Goal: Task Accomplishment & Management: Manage account settings

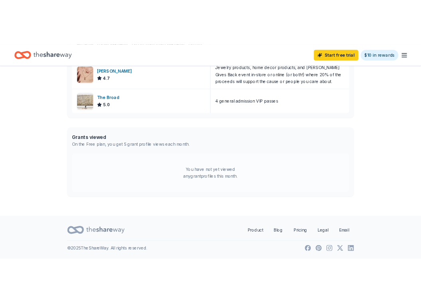
scroll to position [334, 0]
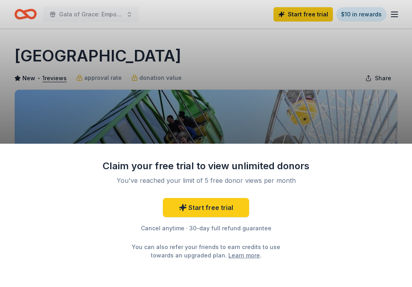
scroll to position [200, 0]
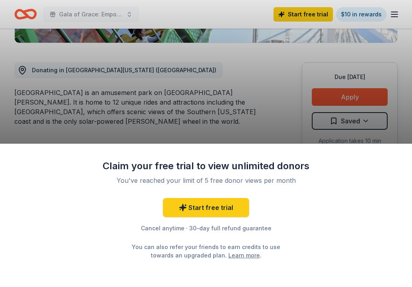
click at [149, 105] on div "Claim your free trial to view unlimited donors You've reached your limit of 5 f…" at bounding box center [206, 143] width 412 height 287
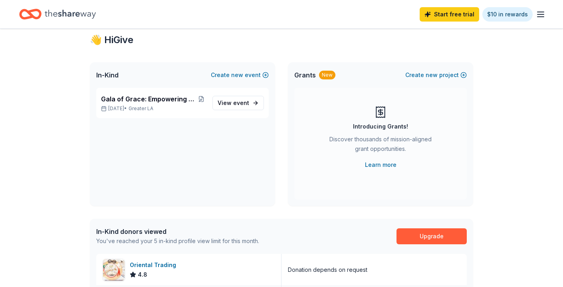
scroll to position [40, 0]
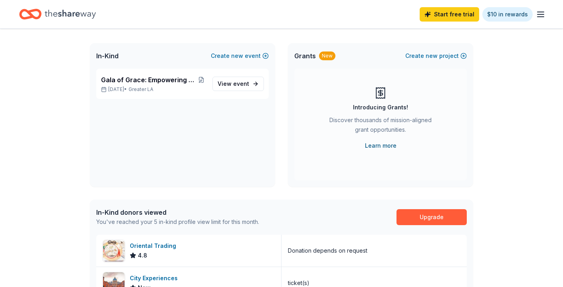
click at [377, 146] on link "Learn more" at bounding box center [381, 146] width 32 height 10
click at [228, 83] on span "View event" at bounding box center [234, 84] width 32 height 10
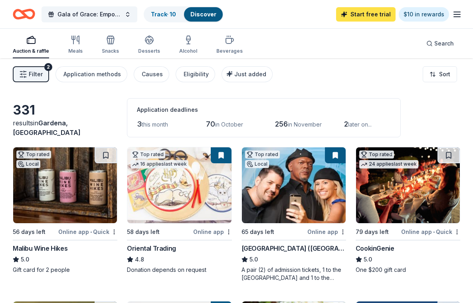
click at [346, 12] on link "Start free trial" at bounding box center [365, 14] width 59 height 14
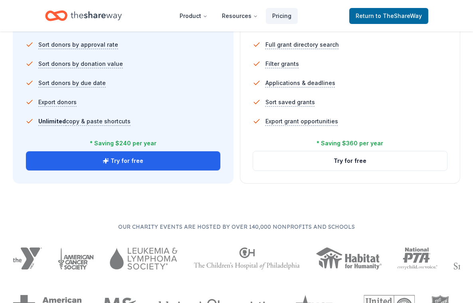
scroll to position [599, 0]
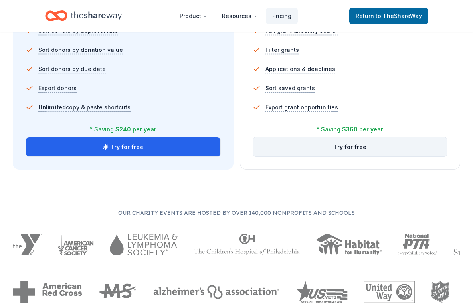
click at [375, 152] on button "Try for free" at bounding box center [350, 146] width 194 height 19
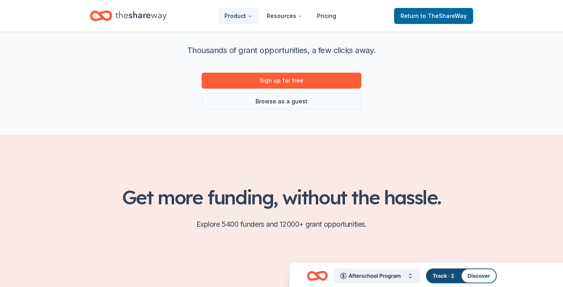
scroll to position [40, 0]
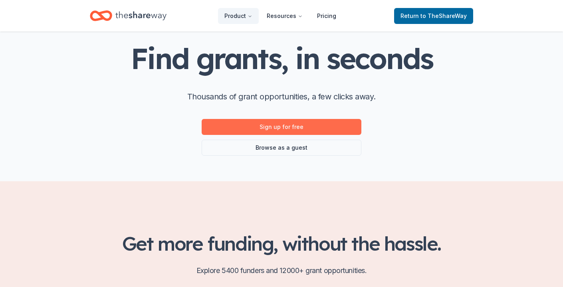
click at [215, 123] on link "Sign up for free" at bounding box center [282, 127] width 160 height 16
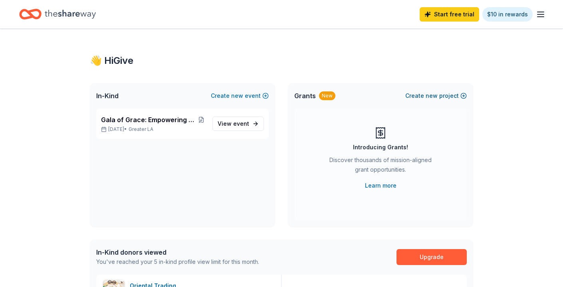
click at [431, 93] on span "new" at bounding box center [432, 96] width 12 height 10
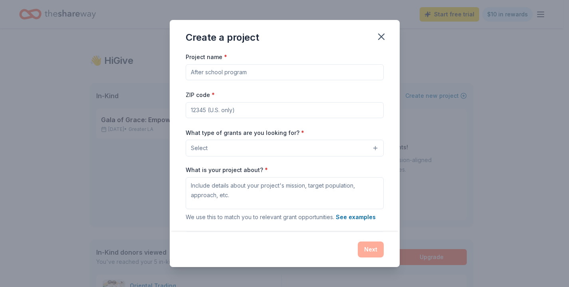
click at [266, 69] on input "Project name *" at bounding box center [285, 72] width 198 height 16
type input "El Porvenir Sponsorship"
click at [331, 102] on input "ZIP code *" at bounding box center [285, 110] width 198 height 16
type input "92128"
click at [287, 145] on button "Select" at bounding box center [285, 148] width 198 height 17
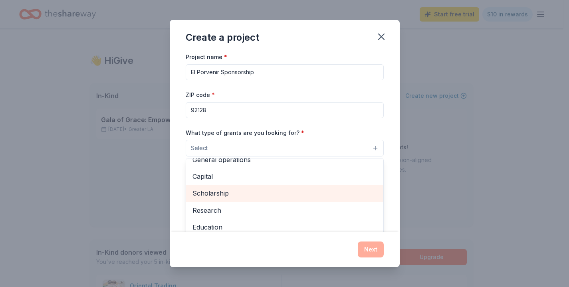
scroll to position [40, 0]
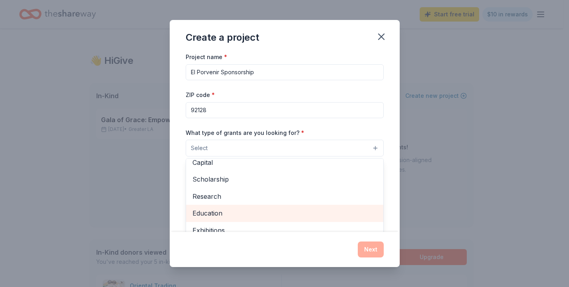
click at [270, 208] on span "Education" at bounding box center [284, 213] width 184 height 10
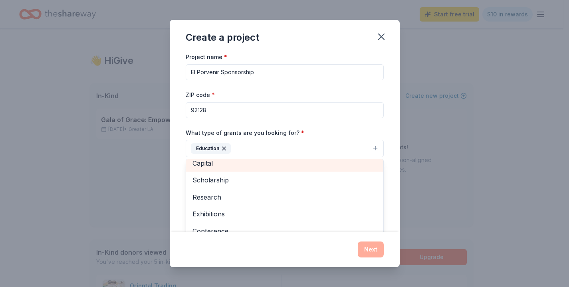
scroll to position [0, 0]
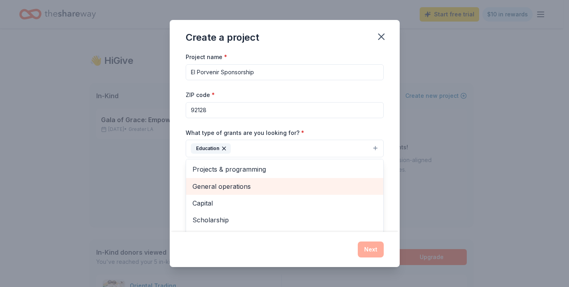
click at [283, 185] on span "General operations" at bounding box center [284, 186] width 184 height 10
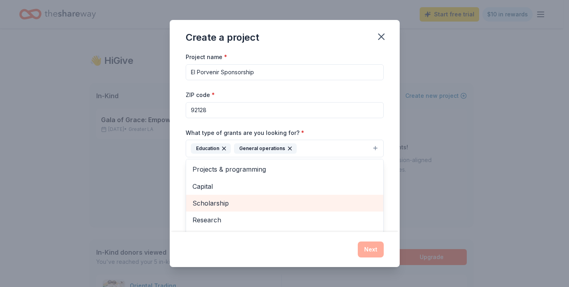
click at [279, 198] on span "Scholarship" at bounding box center [284, 203] width 184 height 10
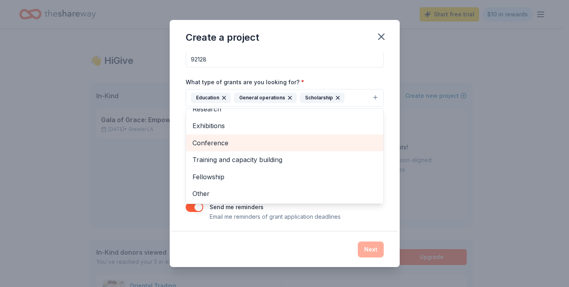
scroll to position [53, 0]
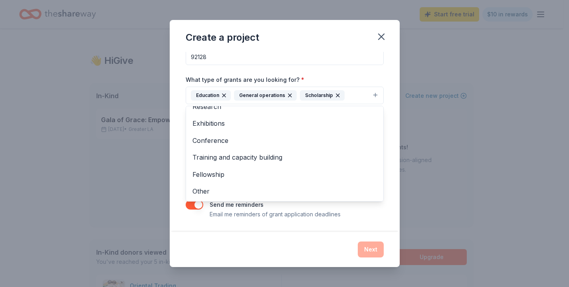
click at [378, 73] on div "Project name * El Porvenir Sponsorship ZIP code * 92128 What type of grants are…" at bounding box center [285, 142] width 230 height 180
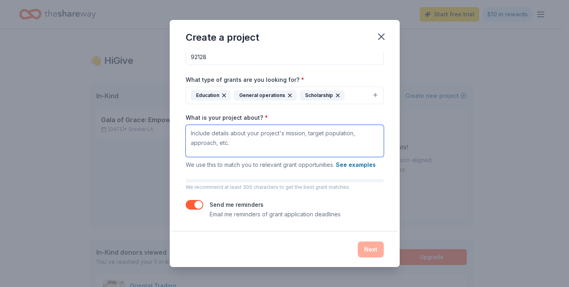
click at [301, 144] on textarea "What is your project about? *" at bounding box center [285, 141] width 198 height 32
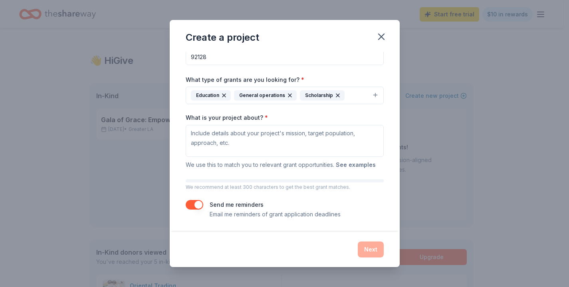
drag, startPoint x: 348, startPoint y: 162, endPoint x: 338, endPoint y: 162, distance: 10.0
click at [338, 162] on button "See examples" at bounding box center [356, 165] width 40 height 10
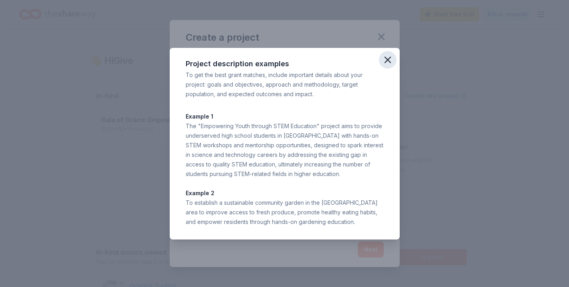
click at [389, 58] on icon "button" at bounding box center [388, 60] width 6 height 6
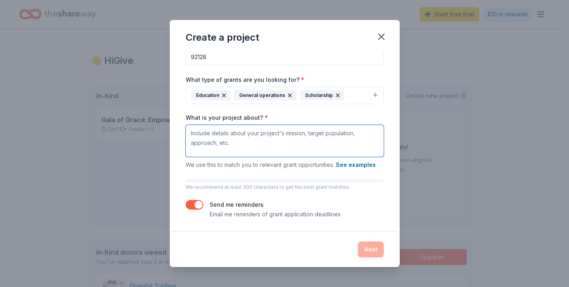
click at [245, 135] on textarea "What is your project about? *" at bounding box center [285, 141] width 198 height 32
paste textarea "We are seeking support to sustain and expand the first school in a rural commun…"
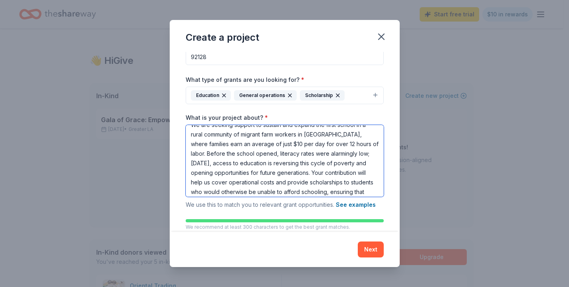
scroll to position [0, 0]
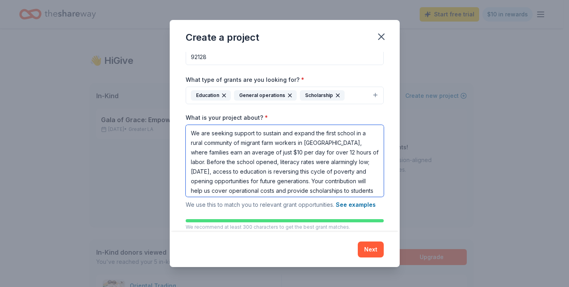
click at [194, 135] on textarea "We are seeking support to sustain and expand the first school in a rural commun…" at bounding box center [285, 161] width 198 height 72
drag, startPoint x: 230, startPoint y: 132, endPoint x: 191, endPoint y: 128, distance: 39.3
click at [176, 128] on div "Project name * El Porvenir Sponsorship ZIP code * 92128 What type of grants are…" at bounding box center [285, 142] width 230 height 180
click at [247, 142] on textarea "El Porvenir, established by 4 Christ Mission, is seeking support to sustain and…" at bounding box center [285, 161] width 198 height 72
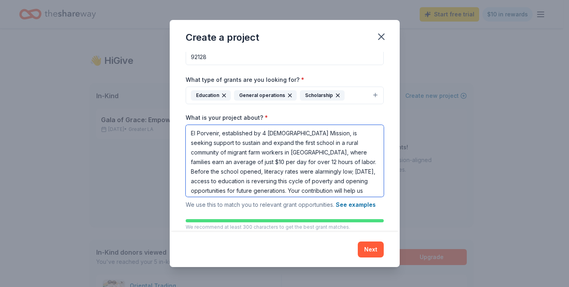
click at [247, 142] on textarea "El Porvenir, established by 4 Christ Mission, is seeking support to sustain and…" at bounding box center [285, 161] width 198 height 72
drag, startPoint x: 283, startPoint y: 142, endPoint x: 244, endPoint y: 144, distance: 38.4
click at [244, 144] on textarea "El Porvenir, established by 4 Christ Mission, is seeking support to sustain and…" at bounding box center [285, 161] width 198 height 72
click at [252, 142] on textarea "El Porvenir, established by 4 Christ Mission, is seeking support to sustain and…" at bounding box center [285, 161] width 198 height 72
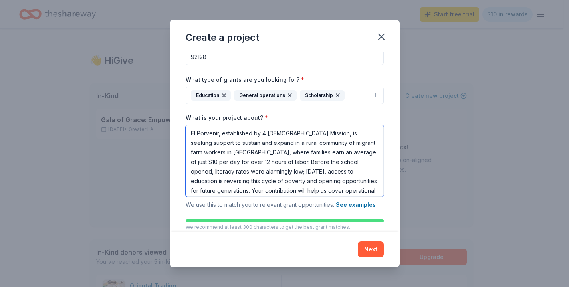
click at [251, 142] on textarea "El Porvenir, established by 4 Christ Mission, is seeking support to sustain and…" at bounding box center [285, 161] width 198 height 72
click at [311, 142] on textarea "El Porvenir, established by 4 Christ Mission, is seeking support to sustain and…" at bounding box center [285, 161] width 198 height 72
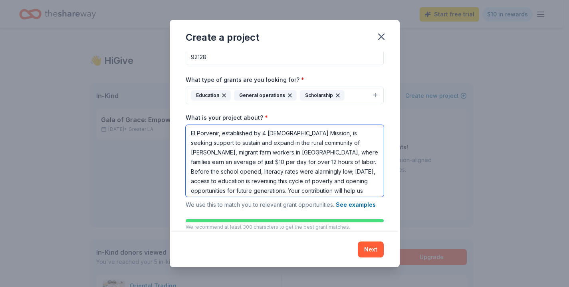
drag, startPoint x: 341, startPoint y: 141, endPoint x: 232, endPoint y: 156, distance: 110.0
click at [232, 156] on textarea "El Porvenir, established by 4 Christ Mission, is seeking support to sustain and…" at bounding box center [285, 161] width 198 height 72
click at [259, 141] on textarea "El Porvenir, established by 4 Christ Mission, is seeking support to sustain and…" at bounding box center [285, 161] width 198 height 72
click at [273, 145] on textarea "El Porvenir, established by 4 Christ Mission, is seeking support to sustain and…" at bounding box center [285, 161] width 198 height 72
click at [223, 131] on textarea "El Porvenir, established by 4 Christ Mission, is seeking support to sustain and…" at bounding box center [285, 161] width 198 height 72
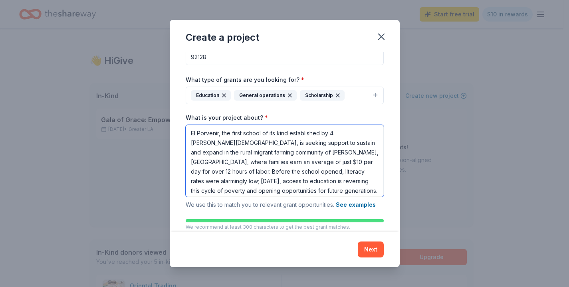
click at [323, 144] on textarea "El Porvenir, the first school of its kind established by 4 Christ Mission, is s…" at bounding box center [285, 161] width 198 height 72
drag, startPoint x: 302, startPoint y: 191, endPoint x: 115, endPoint y: 111, distance: 203.4
click at [115, 111] on div "Create a project Project name * El Porvenir Sponsorship ZIP code * 92128 What t…" at bounding box center [284, 143] width 569 height 287
paste textarea "located in San Telmo, Mexico, is the first school of its kind established by 4 …"
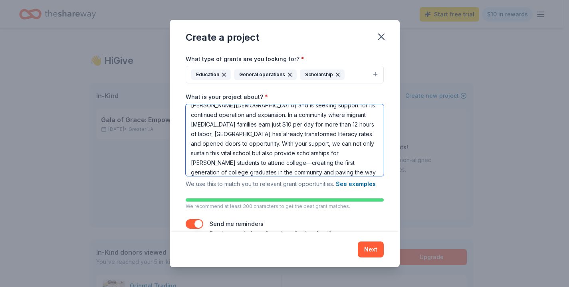
scroll to position [93, 0]
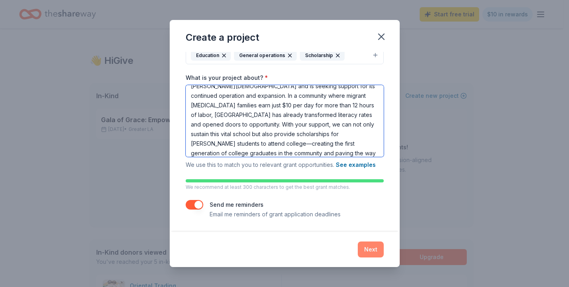
type textarea "El Porvenir, located in San Telmo, Mexico, is the first school of its kind esta…"
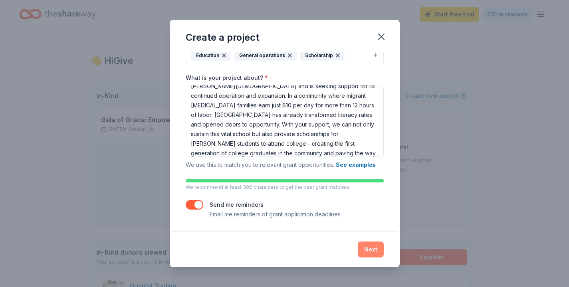
click at [375, 245] on button "Next" at bounding box center [371, 249] width 26 height 16
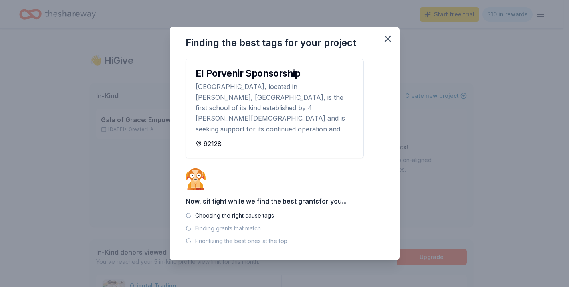
scroll to position [0, 0]
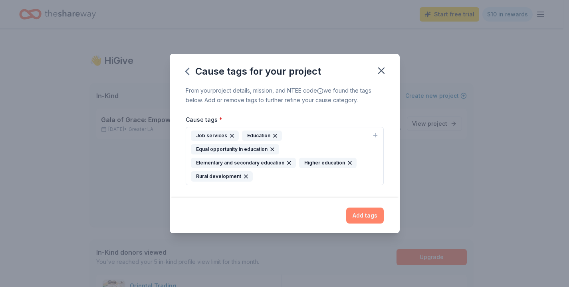
click at [358, 214] on button "Add tags" at bounding box center [365, 216] width 38 height 16
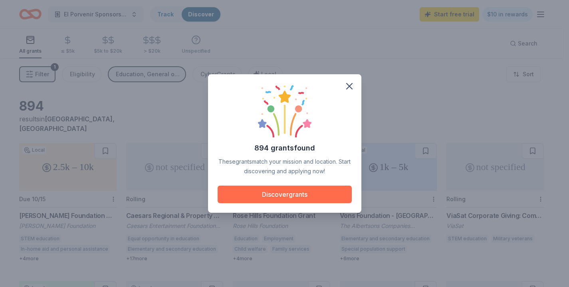
click at [312, 192] on button "Discover grants" at bounding box center [285, 195] width 134 height 18
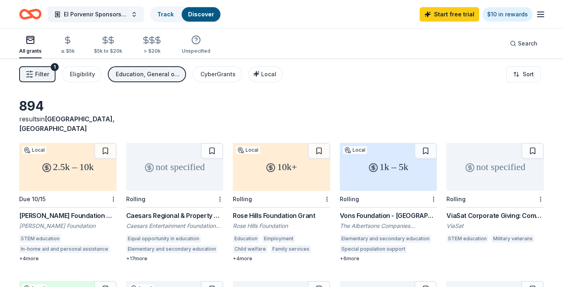
click at [46, 74] on span "Filter" at bounding box center [42, 74] width 14 height 10
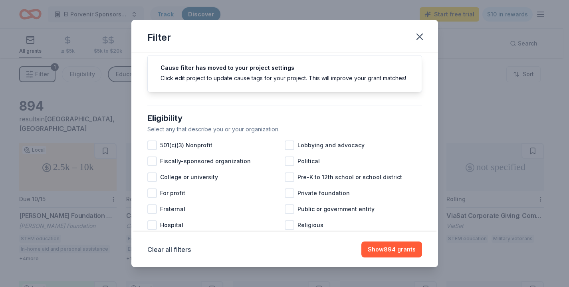
scroll to position [40, 0]
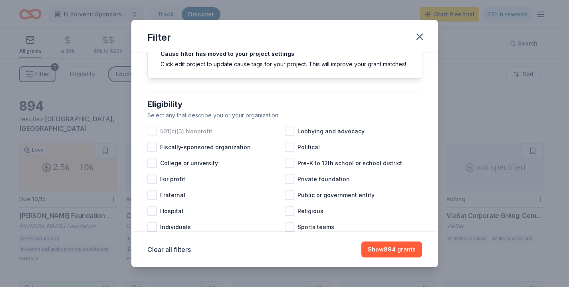
click at [218, 139] on div "501(c)(3) Nonprofit" at bounding box center [215, 131] width 137 height 16
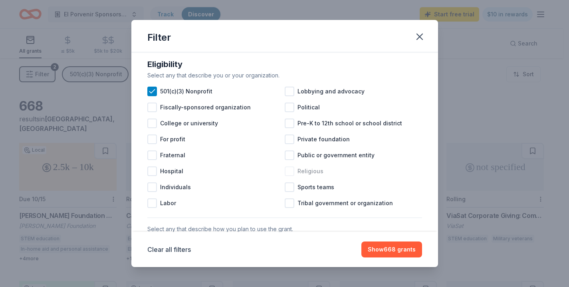
click at [285, 176] on div at bounding box center [290, 171] width 10 height 10
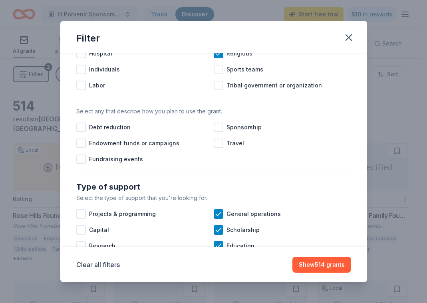
scroll to position [200, 0]
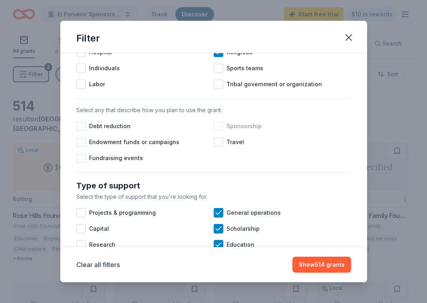
click at [214, 131] on div at bounding box center [219, 126] width 10 height 10
click at [217, 147] on div at bounding box center [219, 142] width 10 height 10
click at [78, 163] on div at bounding box center [81, 158] width 10 height 10
click at [82, 147] on div at bounding box center [81, 142] width 10 height 10
click at [81, 146] on icon at bounding box center [81, 142] width 8 height 8
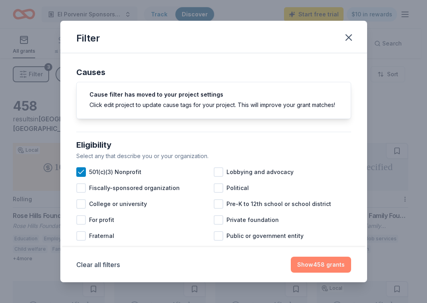
click at [326, 272] on button "Show 458 grants" at bounding box center [321, 265] width 60 height 16
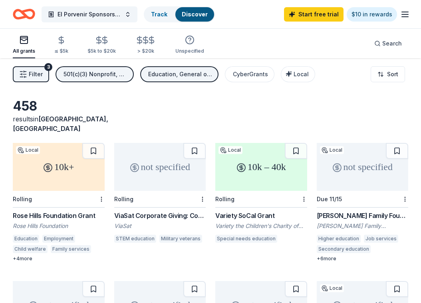
click at [408, 17] on line "button" at bounding box center [405, 17] width 6 height 0
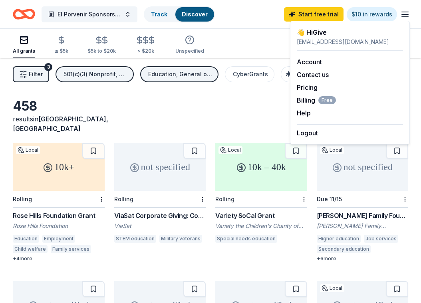
scroll to position [40, 0]
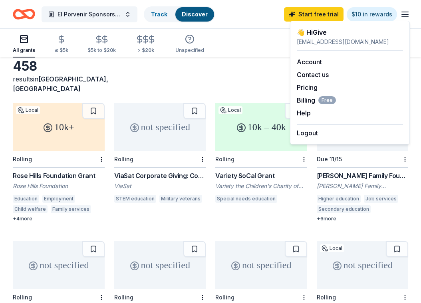
click at [213, 79] on div "458 results in San Diego, CA" at bounding box center [210, 75] width 395 height 35
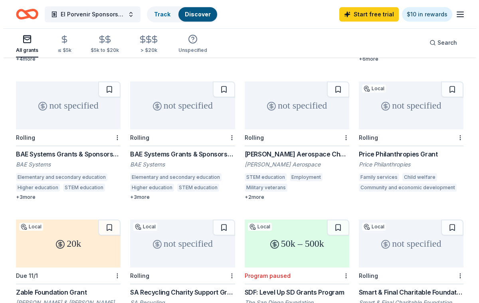
scroll to position [0, 0]
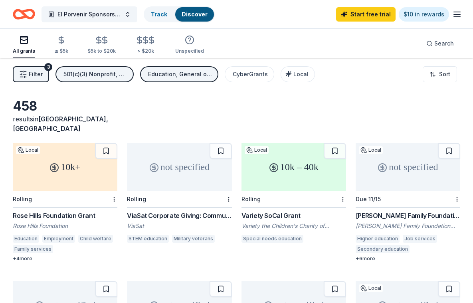
click at [22, 77] on icon "button" at bounding box center [23, 74] width 8 height 8
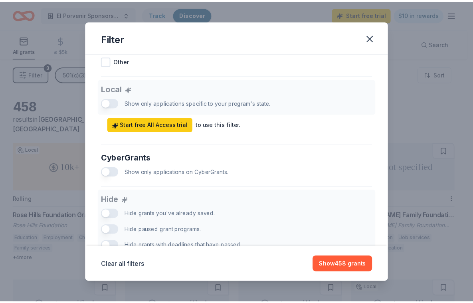
scroll to position [439, 0]
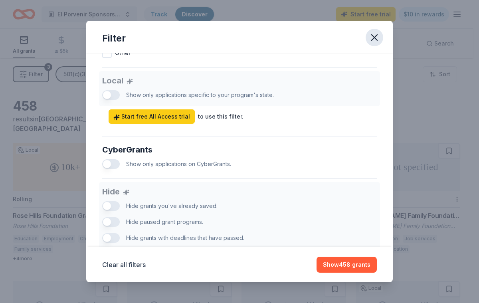
click at [368, 38] on button "button" at bounding box center [375, 38] width 18 height 18
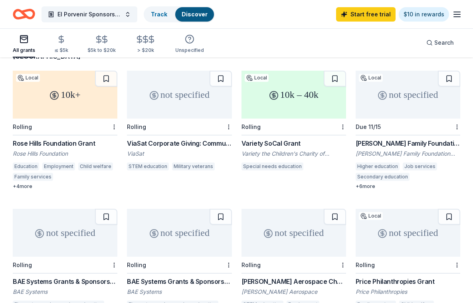
scroll to position [80, 0]
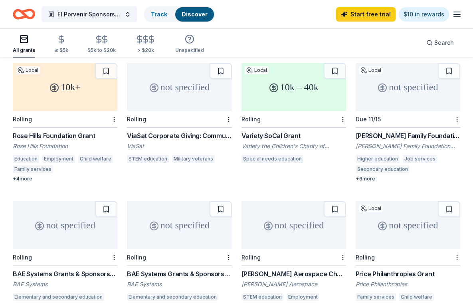
click at [86, 100] on div "10k+" at bounding box center [65, 87] width 105 height 48
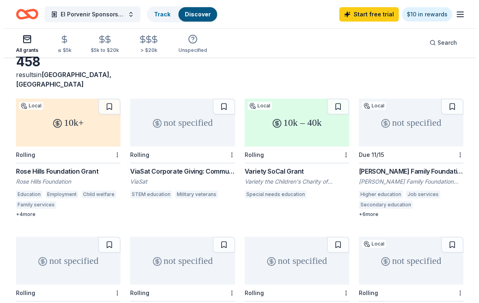
scroll to position [0, 0]
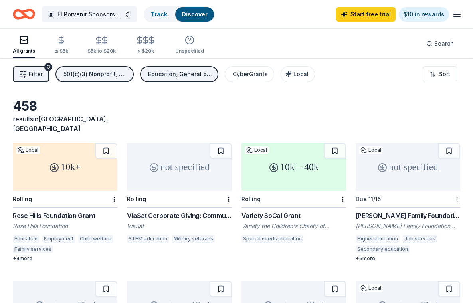
click at [40, 75] on span "Filter" at bounding box center [36, 74] width 14 height 10
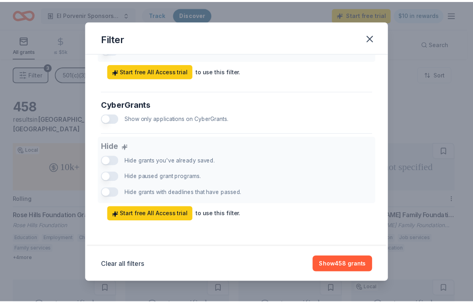
scroll to position [453, 0]
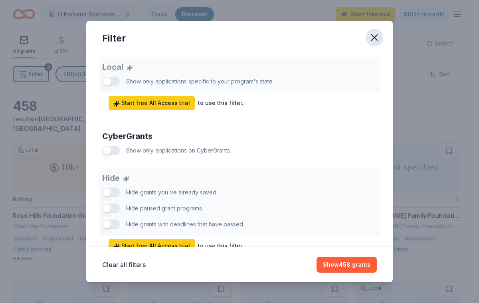
click at [373, 39] on icon "button" at bounding box center [375, 38] width 6 height 6
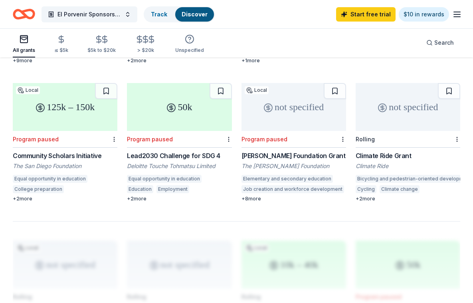
scroll to position [599, 0]
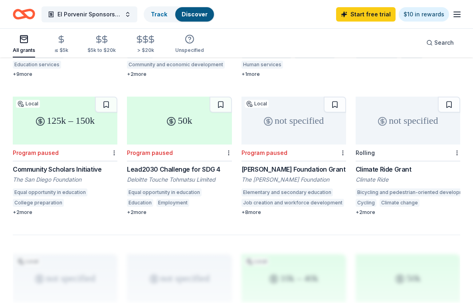
drag, startPoint x: 287, startPoint y: 110, endPoint x: 230, endPoint y: 201, distance: 108.0
click at [230, 209] on div "+ 2 more" at bounding box center [179, 212] width 105 height 6
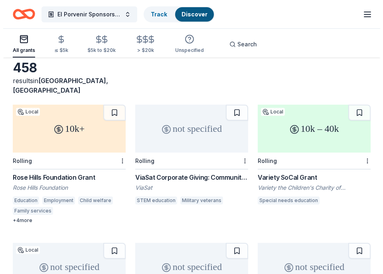
scroll to position [0, 0]
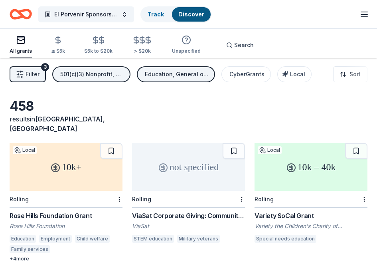
click at [32, 78] on span "Filter" at bounding box center [33, 74] width 14 height 10
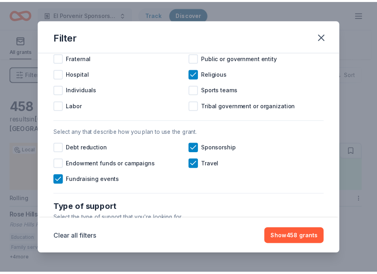
scroll to position [120, 0]
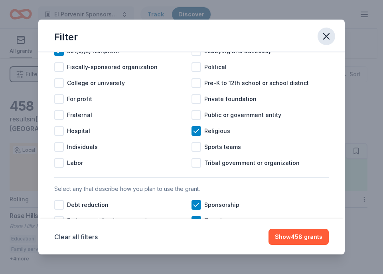
click at [323, 31] on icon "button" at bounding box center [326, 36] width 11 height 11
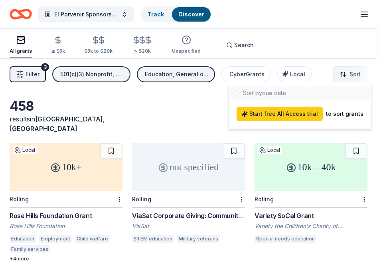
click at [348, 72] on html "El Porvenir Sponsorship Track Discover Start free trial $10 in rewards All gran…" at bounding box center [191, 137] width 383 height 274
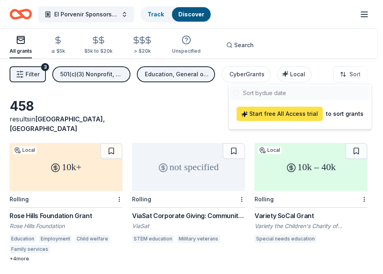
click at [281, 115] on span "Start free All Access trial" at bounding box center [279, 114] width 77 height 10
click at [276, 117] on span "Start free All Access trial" at bounding box center [279, 114] width 77 height 10
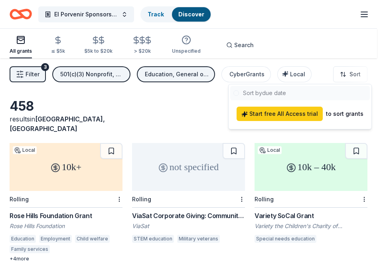
click at [185, 132] on html "El Porvenir Sponsorship Track Discover Start free trial $10 in rewards All gran…" at bounding box center [191, 137] width 383 height 274
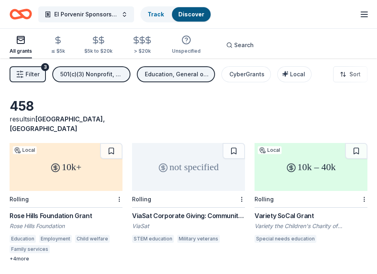
click at [368, 16] on icon "button" at bounding box center [365, 15] width 10 height 10
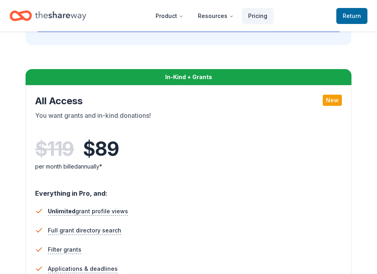
scroll to position [1175, 0]
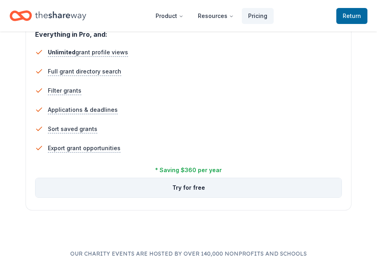
click at [172, 188] on button "Try for free" at bounding box center [189, 187] width 306 height 19
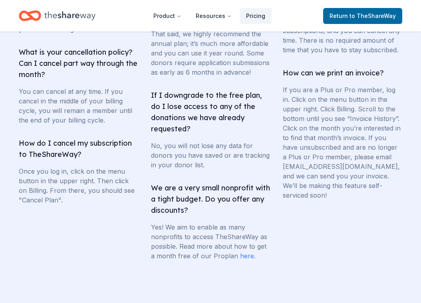
scroll to position [1814, 0]
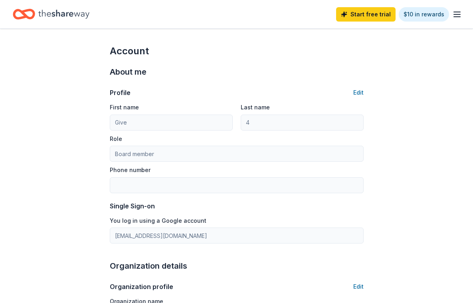
click at [420, 15] on icon "button" at bounding box center [457, 15] width 10 height 10
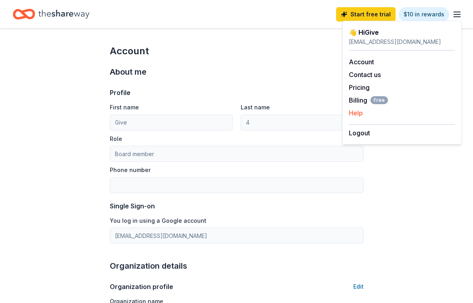
click at [357, 116] on button "Help" at bounding box center [356, 113] width 14 height 10
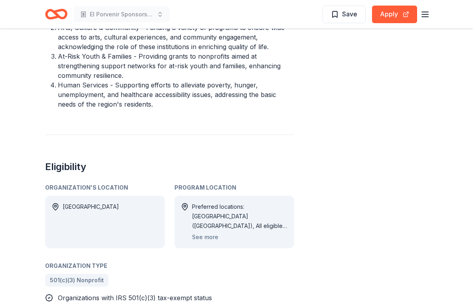
scroll to position [399, 0]
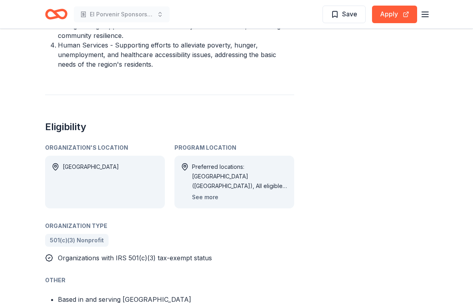
click at [209, 192] on button "See more" at bounding box center [205, 197] width 26 height 10
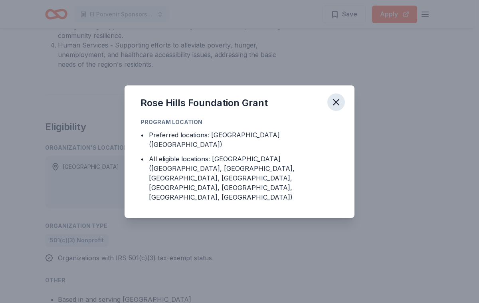
click at [339, 108] on icon "button" at bounding box center [336, 102] width 11 height 11
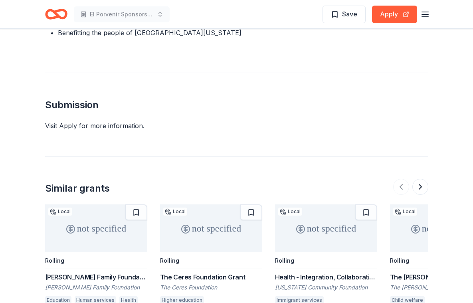
scroll to position [679, 0]
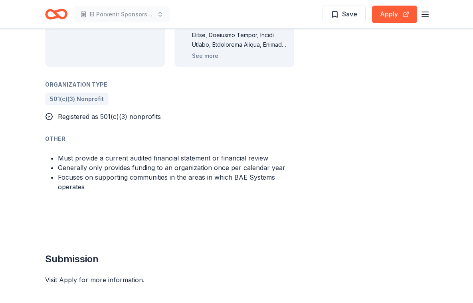
scroll to position [519, 0]
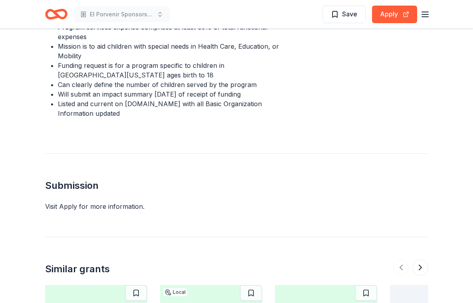
scroll to position [559, 0]
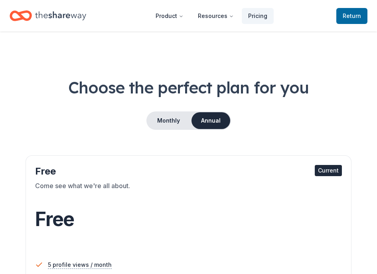
click at [73, 11] on icon "Home" at bounding box center [60, 16] width 51 height 16
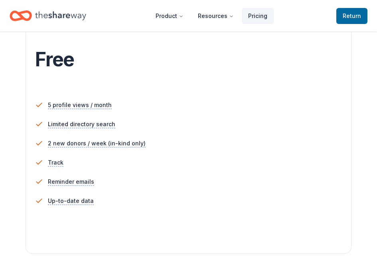
scroll to position [120, 0]
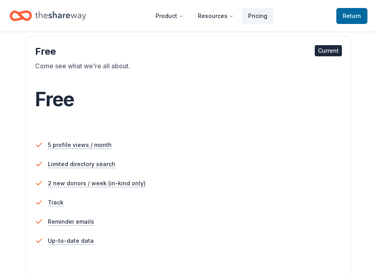
click at [82, 13] on icon "Home" at bounding box center [60, 16] width 51 height 16
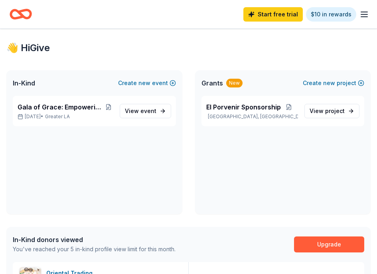
click at [362, 15] on icon "button" at bounding box center [365, 15] width 10 height 10
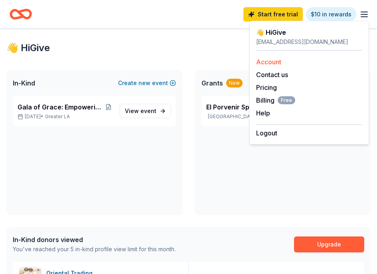
click at [270, 62] on link "Account" at bounding box center [268, 62] width 25 height 8
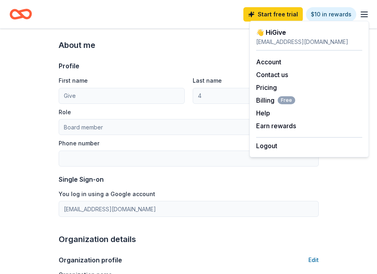
scroll to position [40, 0]
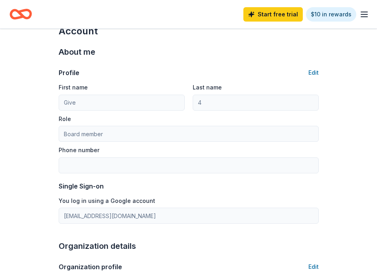
scroll to position [0, 0]
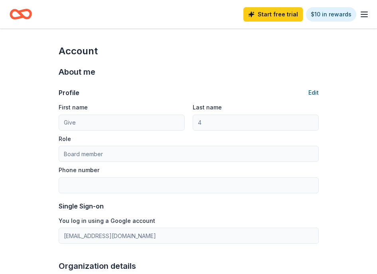
click at [313, 93] on button "Edit" at bounding box center [314, 93] width 10 height 10
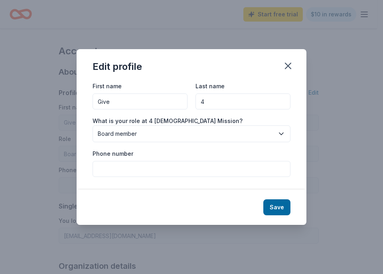
drag, startPoint x: 119, startPoint y: 107, endPoint x: 58, endPoint y: 119, distance: 62.2
click at [58, 119] on div "Edit profile First name Give Last name 4 What is your role at 4 Christ Mission?…" at bounding box center [191, 137] width 383 height 274
type input "Eleanor"
drag, startPoint x: 225, startPoint y: 105, endPoint x: 197, endPoint y: 105, distance: 28.3
click at [197, 105] on input "4" at bounding box center [243, 101] width 95 height 16
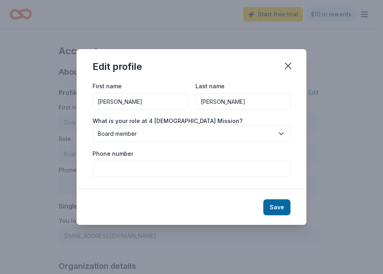
type input "Lee"
click at [196, 179] on div "First name Eleanor Last name Lee What is your role at 4 Christ Mission? Board m…" at bounding box center [192, 135] width 230 height 108
click at [197, 174] on input "Phone number" at bounding box center [192, 169] width 198 height 16
type input "3103448093"
click at [268, 207] on button "Save" at bounding box center [276, 207] width 27 height 16
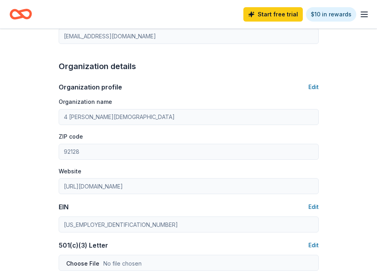
scroll to position [239, 0]
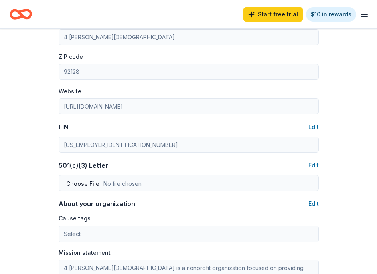
type input "Eleanor"
type input "Lee"
type input "3103448093"
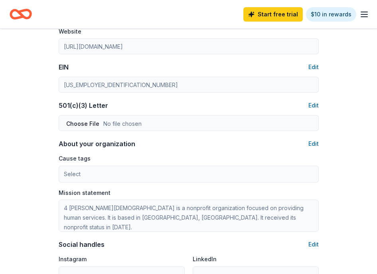
scroll to position [379, 0]
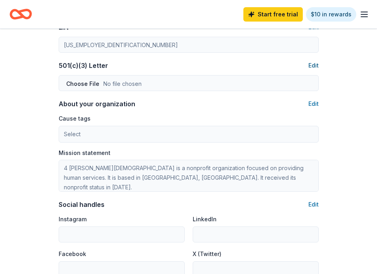
click at [319, 61] on button "Edit" at bounding box center [314, 66] width 10 height 10
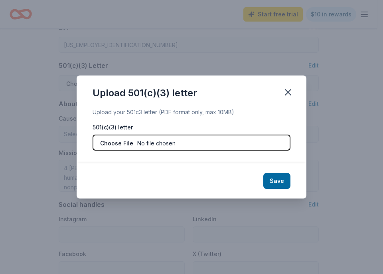
click at [253, 150] on input "file" at bounding box center [192, 143] width 198 height 16
type input "C:\fakepath\tax exemption for federal.pdf"
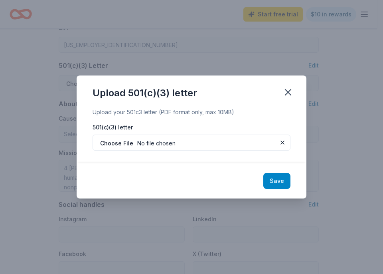
click at [279, 178] on button "Save" at bounding box center [276, 181] width 27 height 16
click at [294, 94] on button "button" at bounding box center [288, 92] width 18 height 18
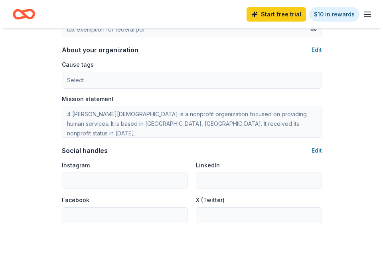
scroll to position [419, 0]
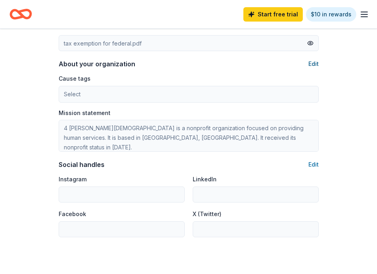
click at [313, 63] on button "Edit" at bounding box center [314, 64] width 10 height 10
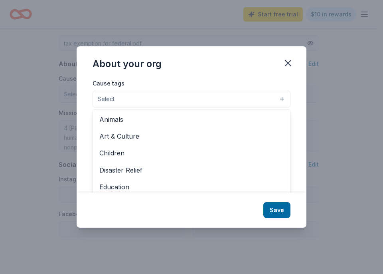
click at [233, 105] on button "Select" at bounding box center [192, 99] width 198 height 17
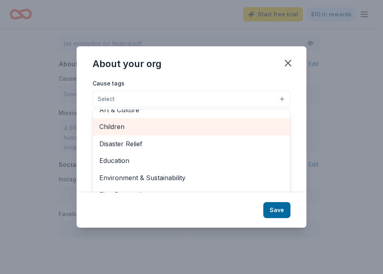
scroll to position [40, 0]
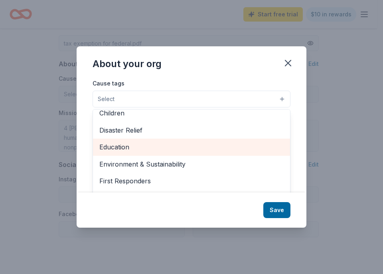
click at [178, 147] on span "Education" at bounding box center [191, 147] width 184 height 10
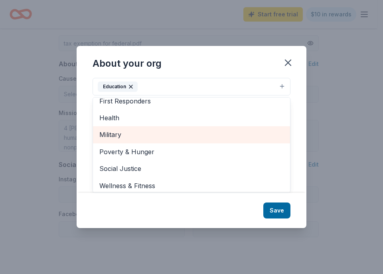
scroll to position [94, 0]
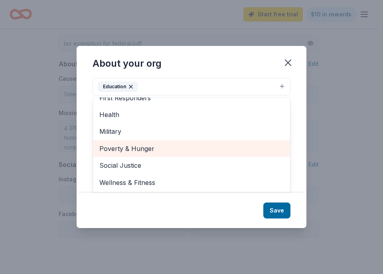
click at [178, 150] on span "Poverty & Hunger" at bounding box center [191, 148] width 184 height 10
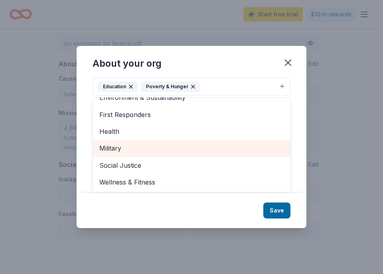
scroll to position [77, 0]
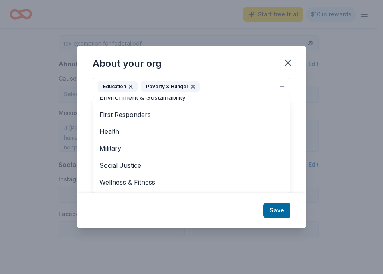
click at [293, 170] on div "Cause tags Education Poverty & Hunger Animals Art & Culture Children Disaster R…" at bounding box center [192, 135] width 230 height 115
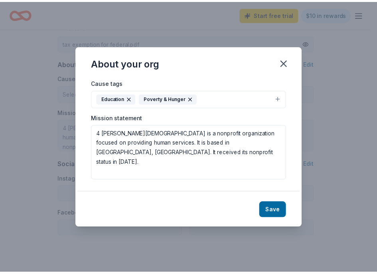
scroll to position [0, 0]
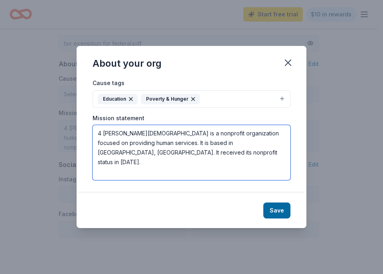
drag, startPoint x: 212, startPoint y: 134, endPoint x: 218, endPoint y: 147, distance: 14.1
click at [218, 147] on textarea "4 Christ Mission is a nonprofit organization focused on providing human service…" at bounding box center [192, 152] width 198 height 55
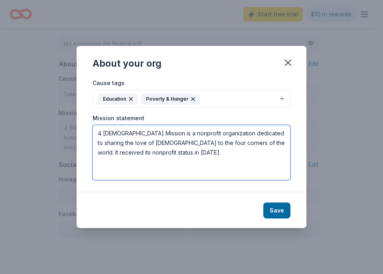
drag, startPoint x: 228, startPoint y: 160, endPoint x: 219, endPoint y: 143, distance: 19.1
click at [219, 143] on textarea "4 Christ Mission is a nonprofit organization dedicated to sharing the love of C…" at bounding box center [192, 152] width 198 height 55
type textarea "4 Christ Mission is a nonprofit organization dedicated to sharing the love of C…"
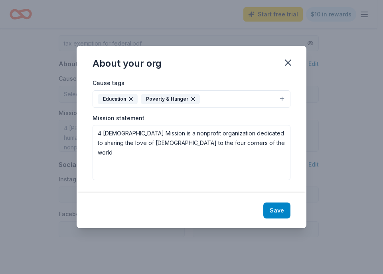
click at [282, 210] on button "Save" at bounding box center [276, 210] width 27 height 16
type textarea "4 Christ Mission is a nonprofit organization dedicated to sharing the love of C…"
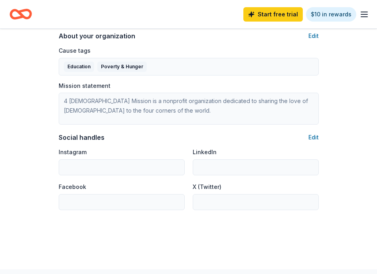
scroll to position [459, 0]
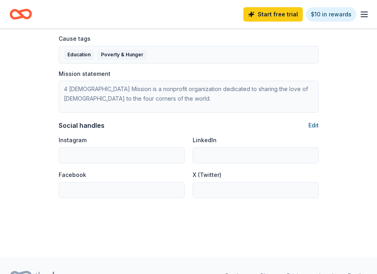
click at [310, 128] on button "Edit" at bounding box center [314, 126] width 10 height 10
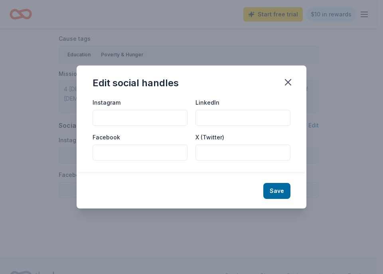
click at [142, 115] on input "Instagram" at bounding box center [140, 118] width 95 height 16
type input "4christmission"
click at [277, 190] on button "Save" at bounding box center [276, 191] width 27 height 16
type input "4christmission"
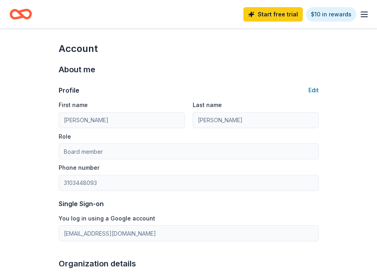
scroll to position [0, 0]
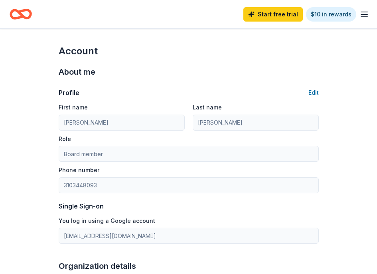
click at [364, 14] on line "button" at bounding box center [364, 14] width 6 height 0
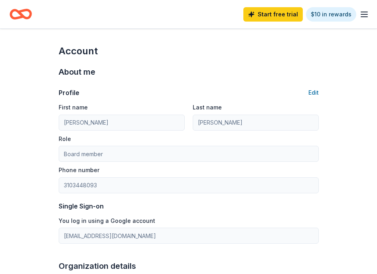
click at [19, 12] on icon "Home" at bounding box center [24, 14] width 12 height 8
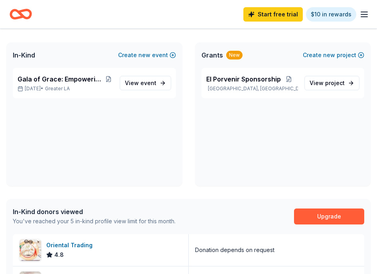
scroll to position [40, 0]
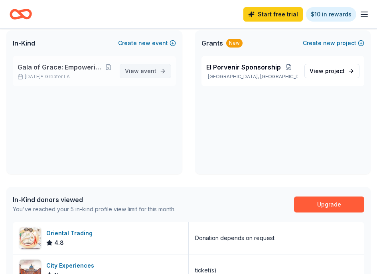
click at [138, 70] on span "View event" at bounding box center [141, 71] width 32 height 10
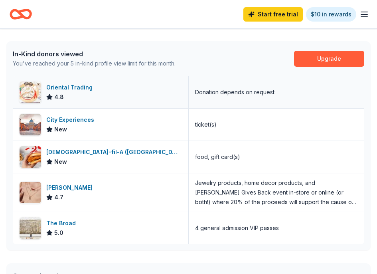
scroll to position [200, 0]
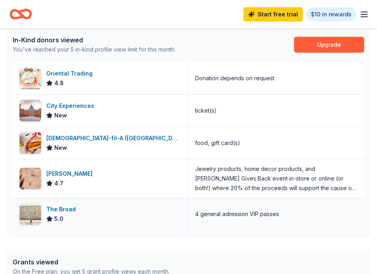
click at [77, 206] on div "The Broad 5.0" at bounding box center [101, 214] width 176 height 32
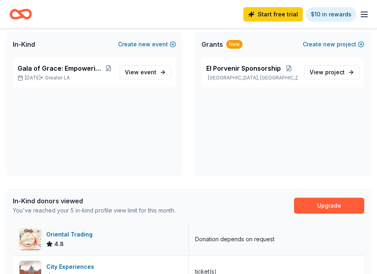
scroll to position [0, 0]
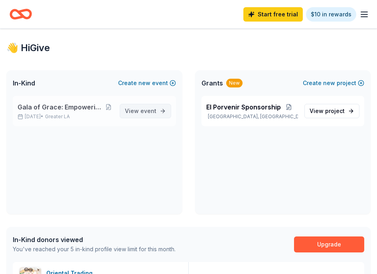
click at [148, 113] on span "event" at bounding box center [149, 110] width 16 height 7
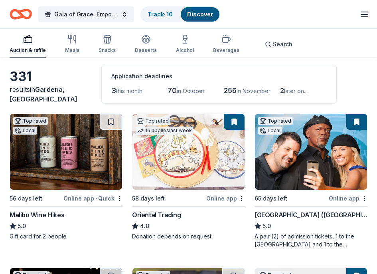
scroll to position [80, 0]
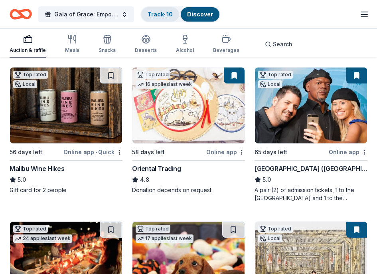
click at [150, 17] on link "Track · 10" at bounding box center [160, 14] width 25 height 7
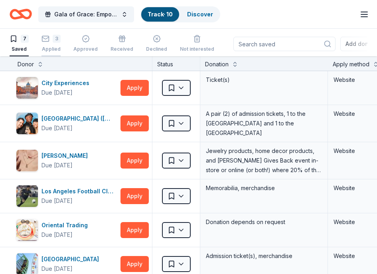
click at [56, 42] on div "3" at bounding box center [57, 39] width 8 height 8
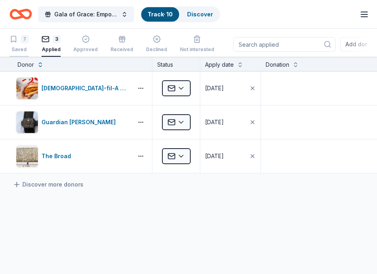
click at [24, 44] on div "7 Saved" at bounding box center [19, 44] width 19 height 18
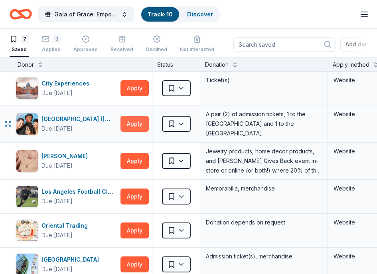
click at [135, 120] on button "Apply" at bounding box center [135, 124] width 28 height 16
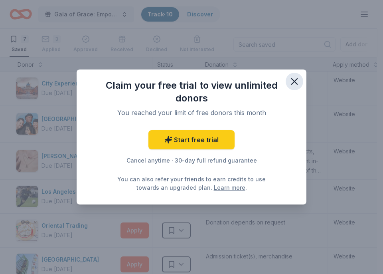
click at [292, 82] on icon "button" at bounding box center [294, 81] width 11 height 11
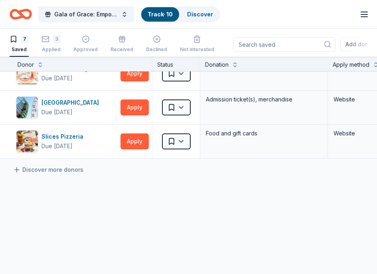
scroll to position [117, 0]
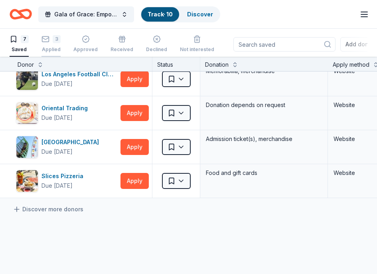
click at [56, 37] on div "3" at bounding box center [57, 39] width 8 height 8
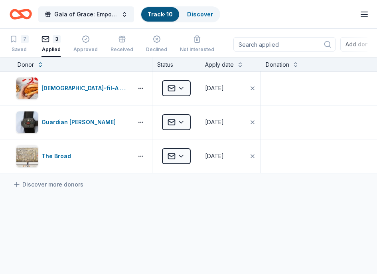
click at [364, 12] on icon "button" at bounding box center [365, 15] width 10 height 10
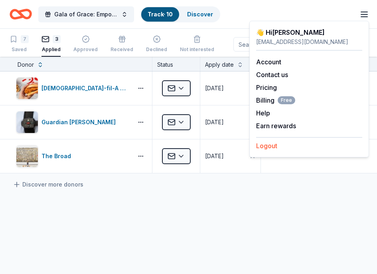
click at [269, 145] on button "Logout" at bounding box center [266, 146] width 21 height 10
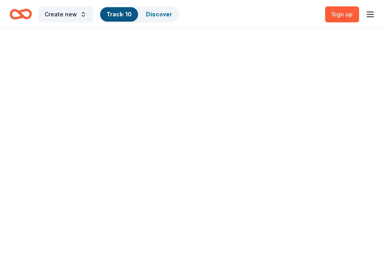
click at [368, 14] on icon "button" at bounding box center [371, 15] width 10 height 10
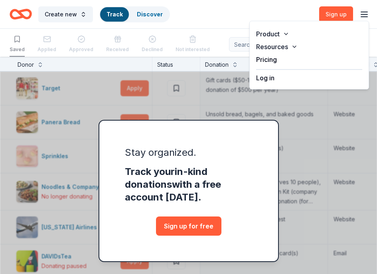
click at [271, 74] on button "Log in" at bounding box center [265, 78] width 18 height 10
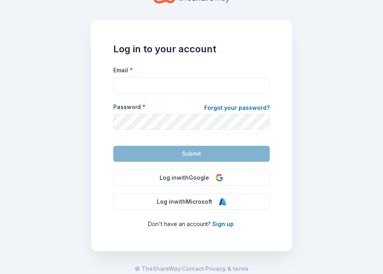
scroll to position [49, 0]
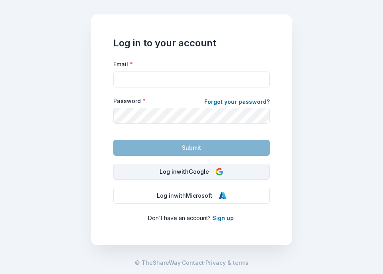
click at [159, 173] on button "Log in with Google" at bounding box center [191, 172] width 156 height 16
